Goal: Information Seeking & Learning: Compare options

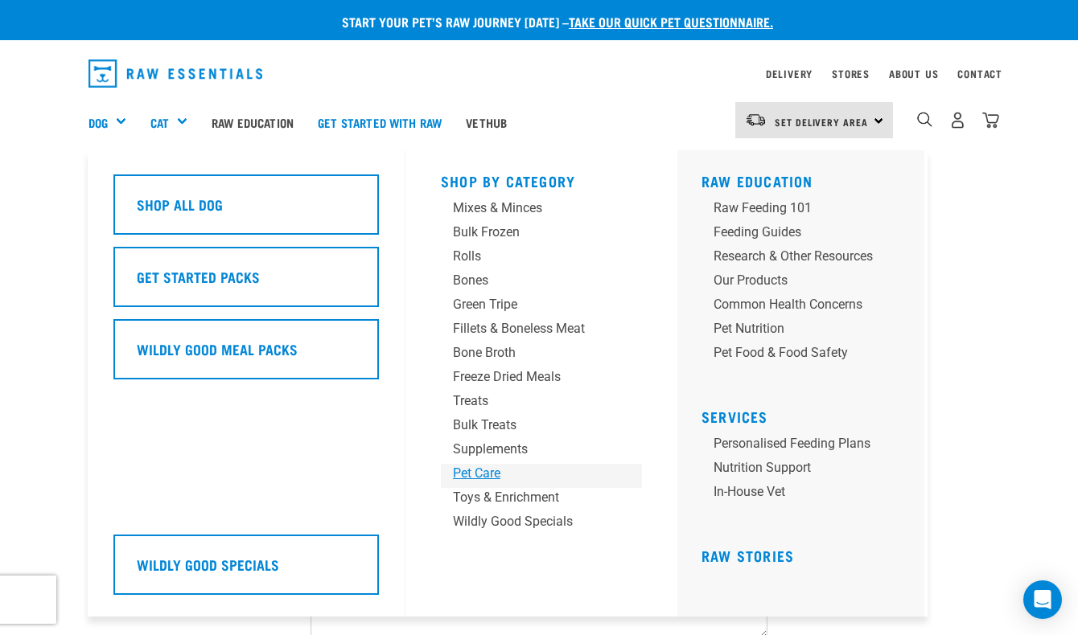
click at [514, 476] on div "Pet Care" at bounding box center [528, 473] width 150 height 19
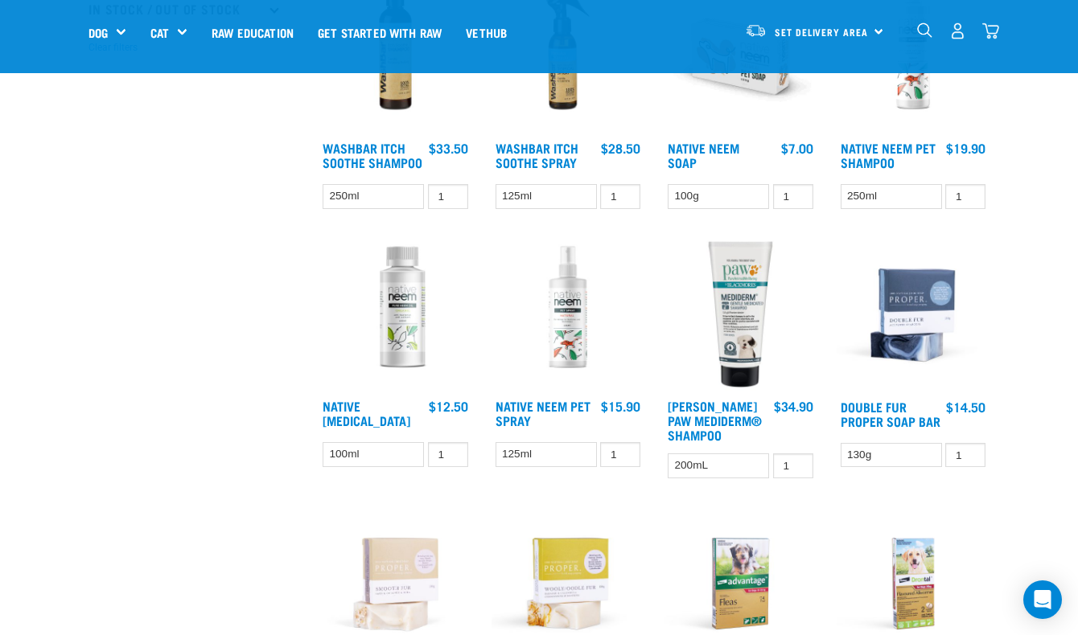
scroll to position [553, 0]
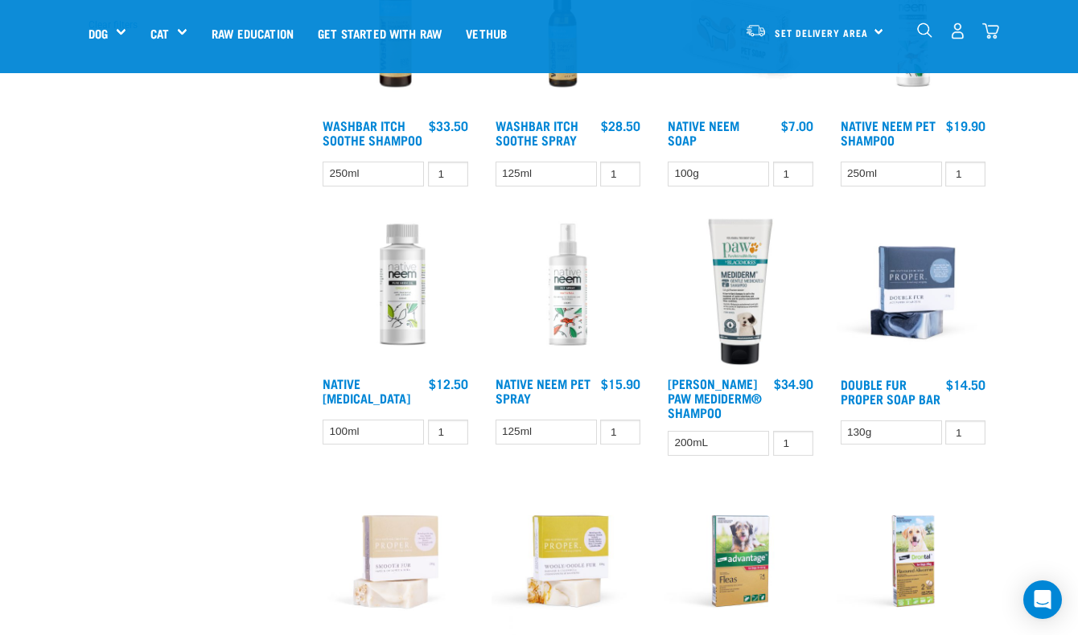
click at [364, 259] on img at bounding box center [396, 293] width 154 height 154
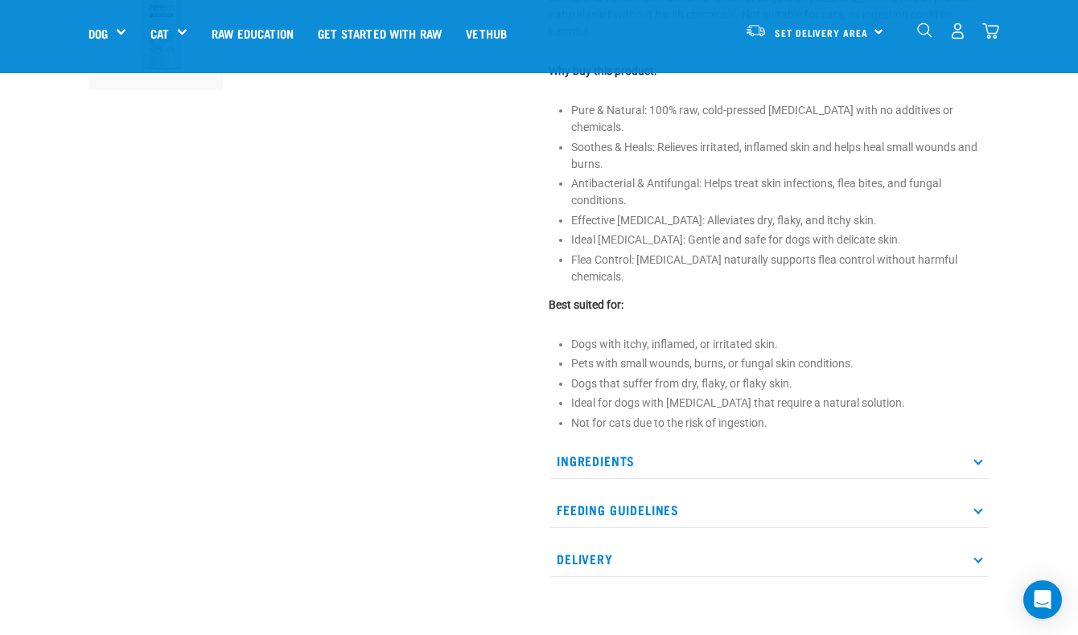
scroll to position [623, 0]
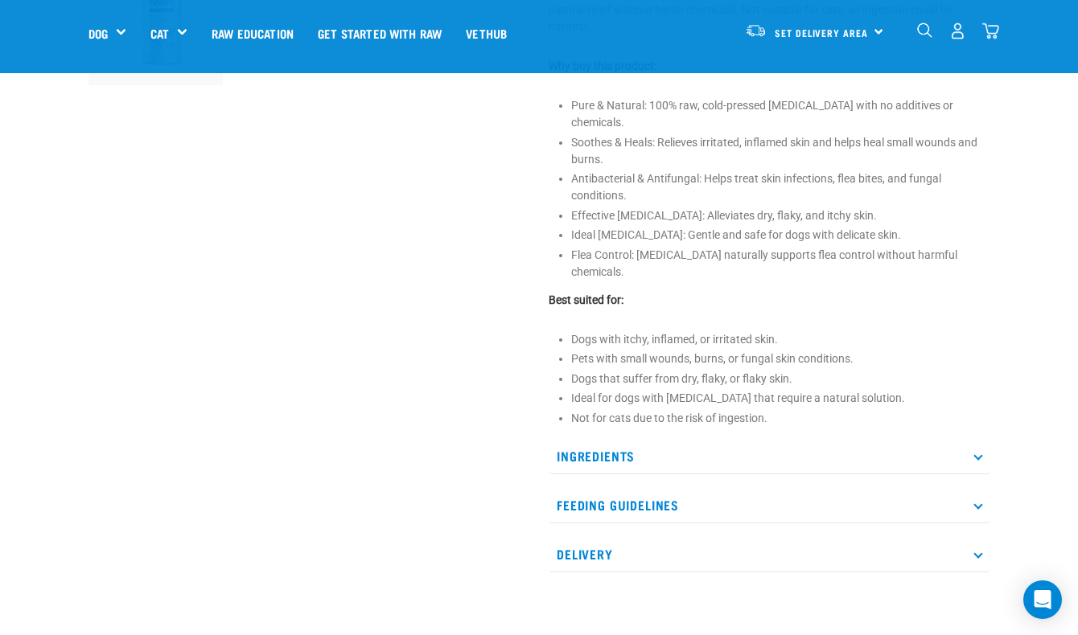
click at [646, 487] on p "Feeding Guidelines" at bounding box center [769, 505] width 441 height 36
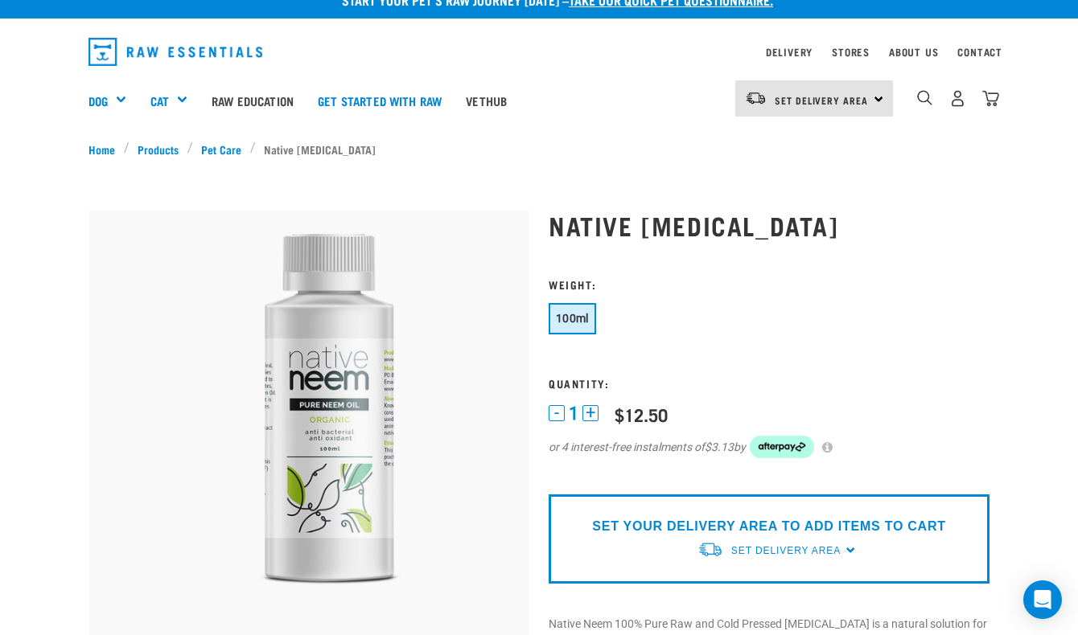
scroll to position [0, 0]
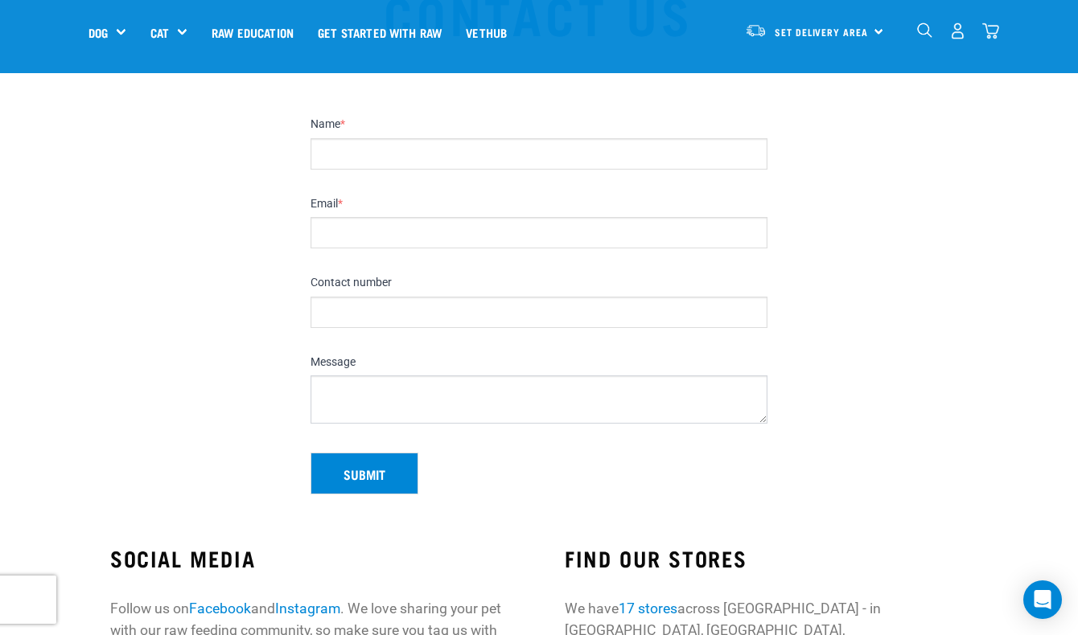
scroll to position [113, 0]
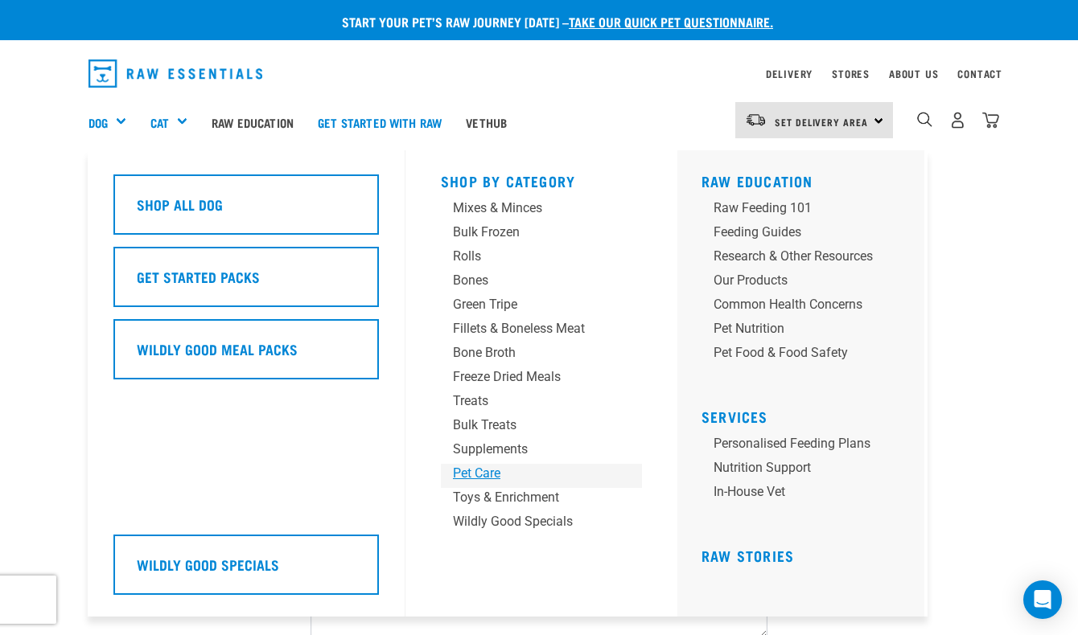
click at [482, 471] on div "Pet Care" at bounding box center [528, 473] width 150 height 19
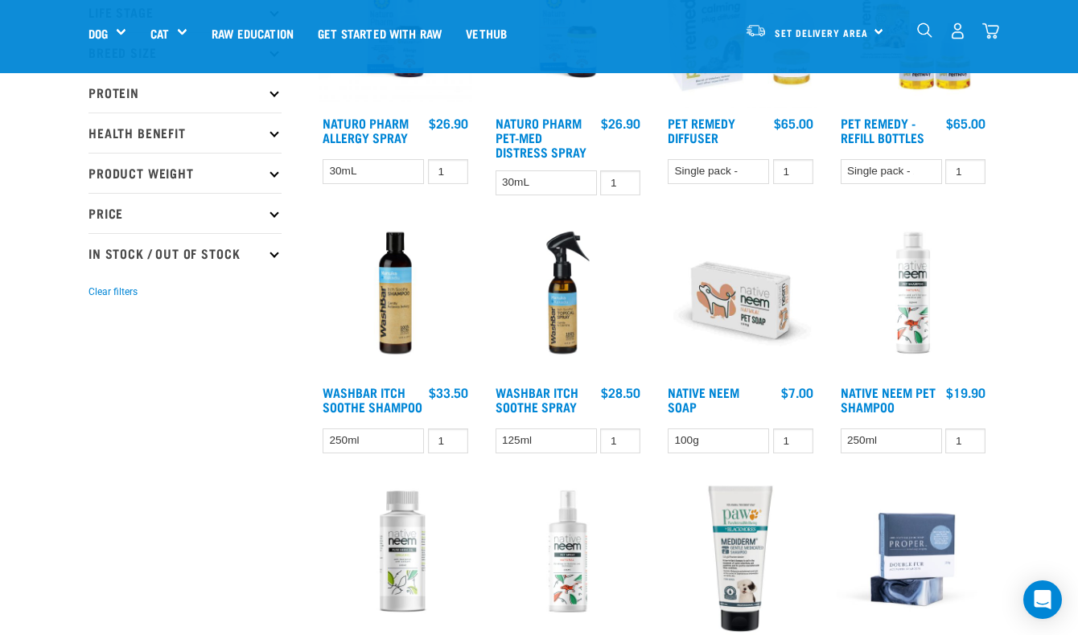
scroll to position [274, 0]
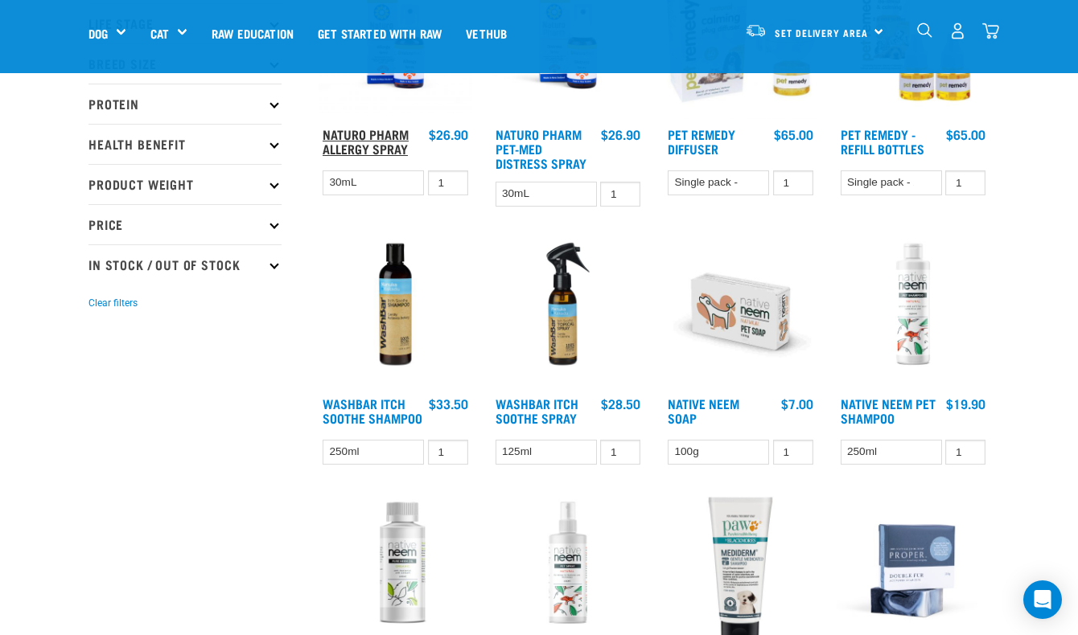
click at [364, 134] on link "Naturo Pharm Allergy Spray" at bounding box center [366, 141] width 86 height 22
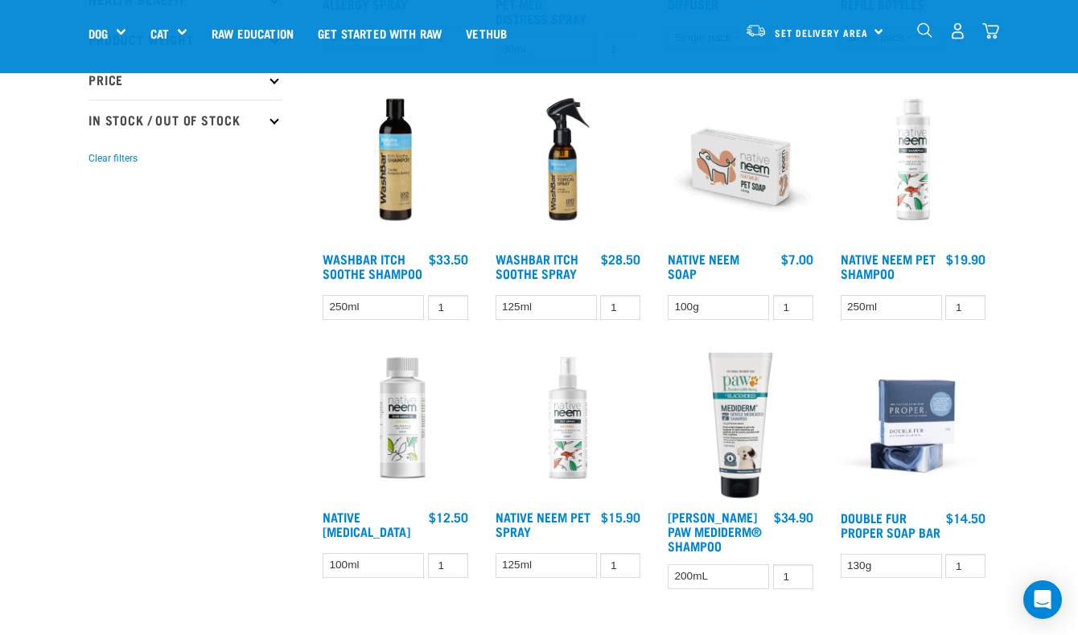
scroll to position [459, 0]
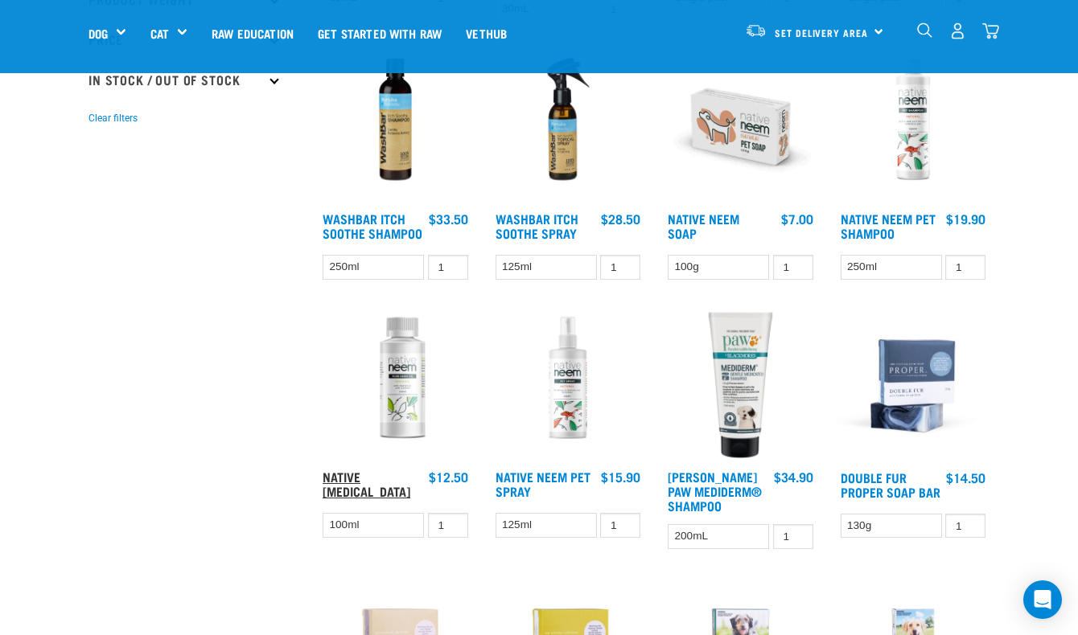
click at [395, 476] on link "Native Neem Oil" at bounding box center [367, 484] width 88 height 22
click at [537, 479] on link "Native Neem Pet Spray" at bounding box center [542, 484] width 95 height 22
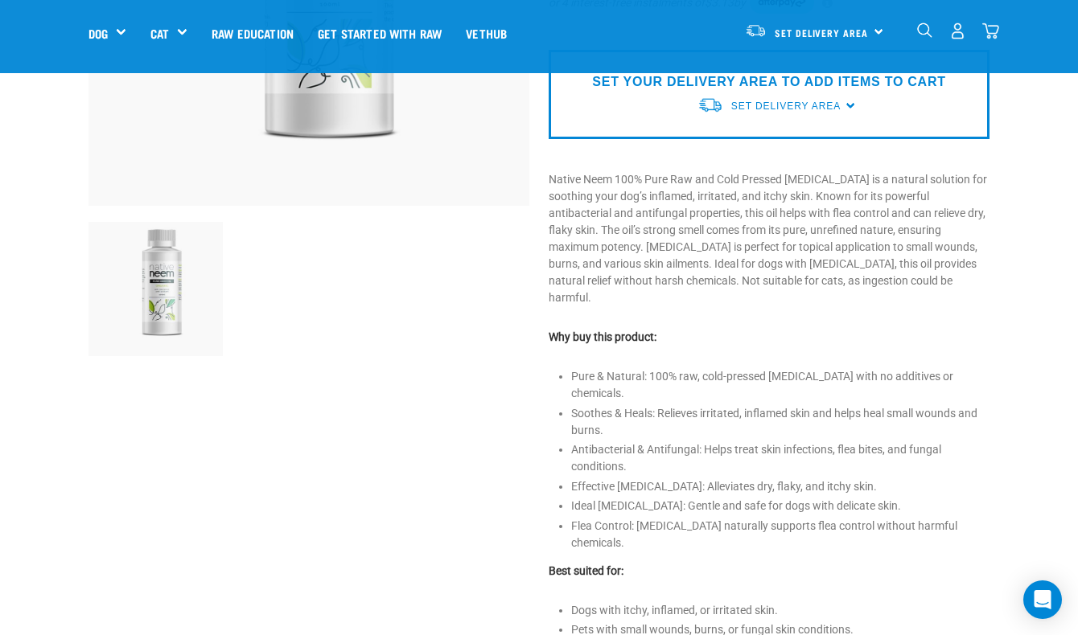
scroll to position [290, 0]
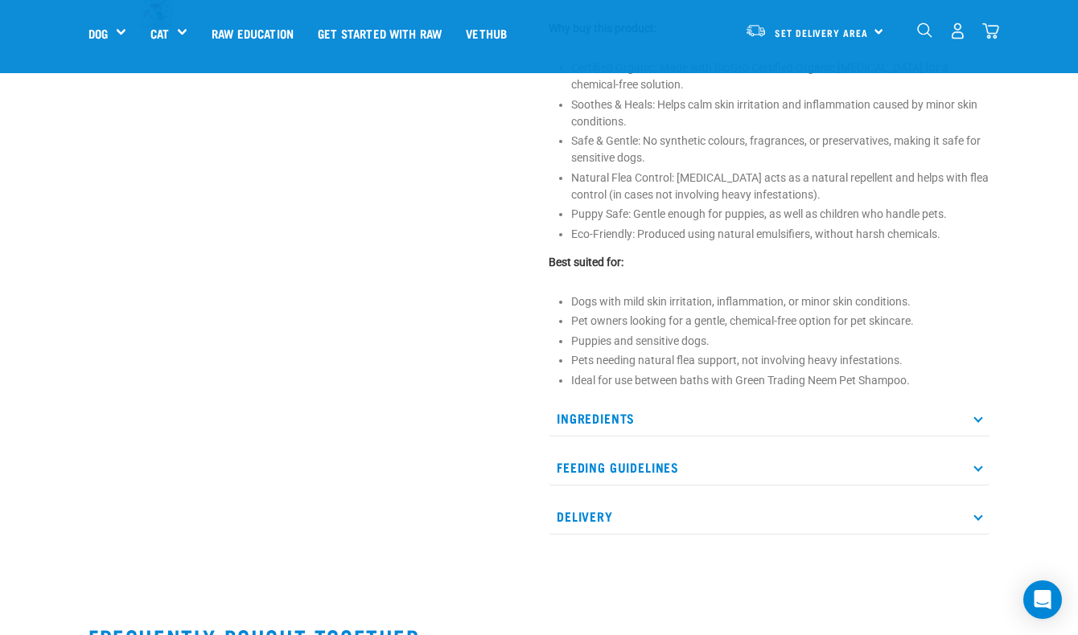
scroll to position [709, 0]
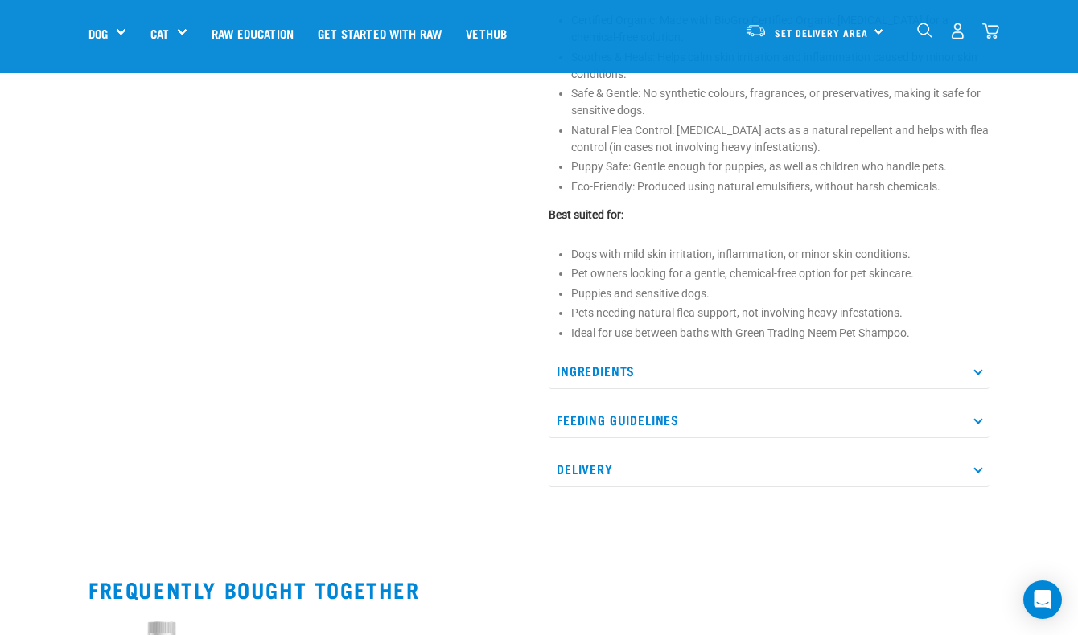
click at [609, 410] on p "Feeding Guidelines" at bounding box center [769, 420] width 441 height 36
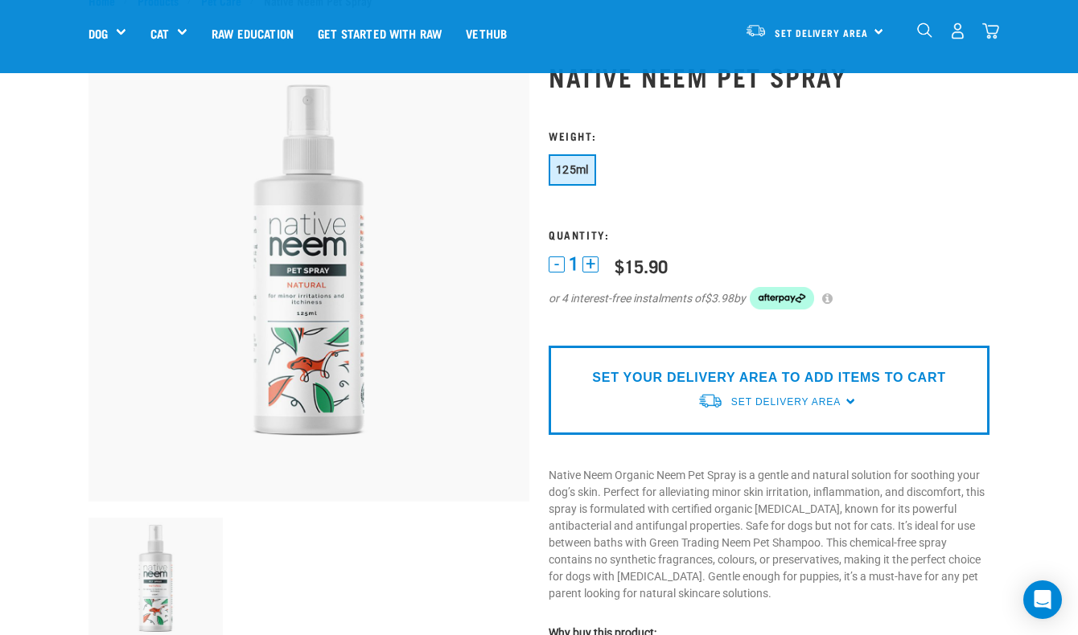
scroll to position [56, 0]
